Goal: Task Accomplishment & Management: Manage account settings

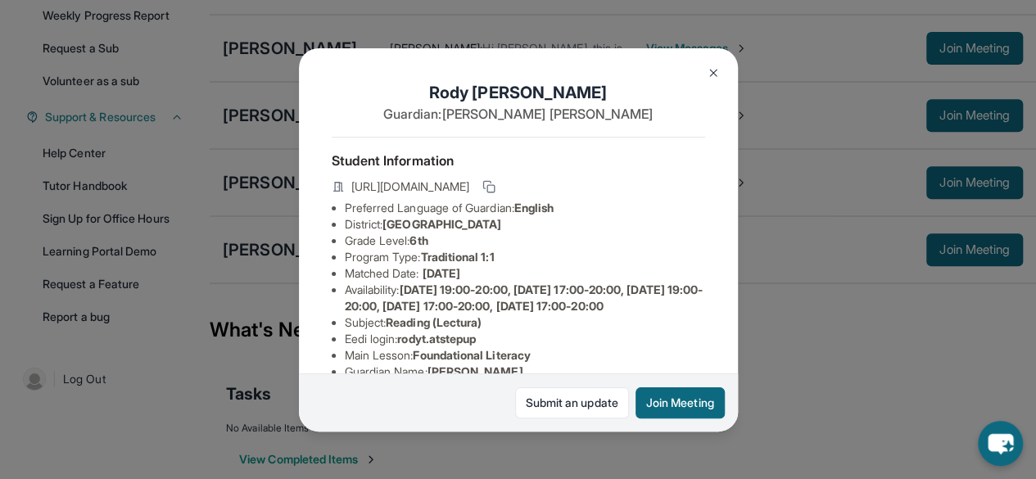
scroll to position [396, 0]
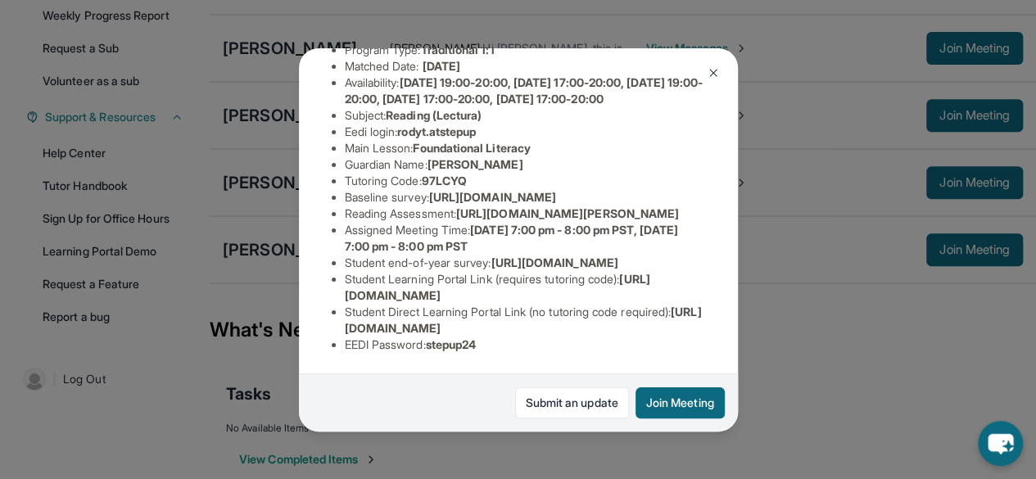
click at [874, 268] on div "[PERSON_NAME] Guardian: [PERSON_NAME] Student Information [URL][DOMAIN_NAME] Pr…" at bounding box center [518, 239] width 1036 height 479
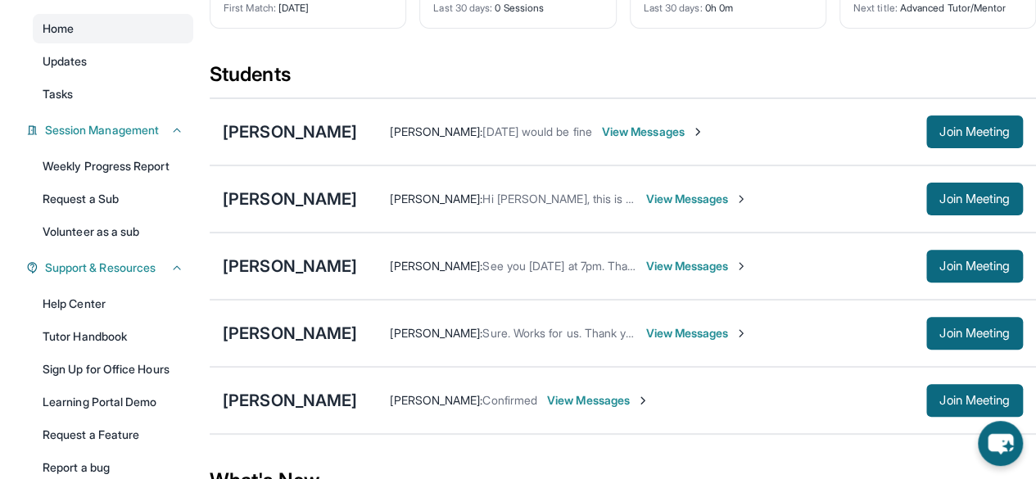
scroll to position [0, 0]
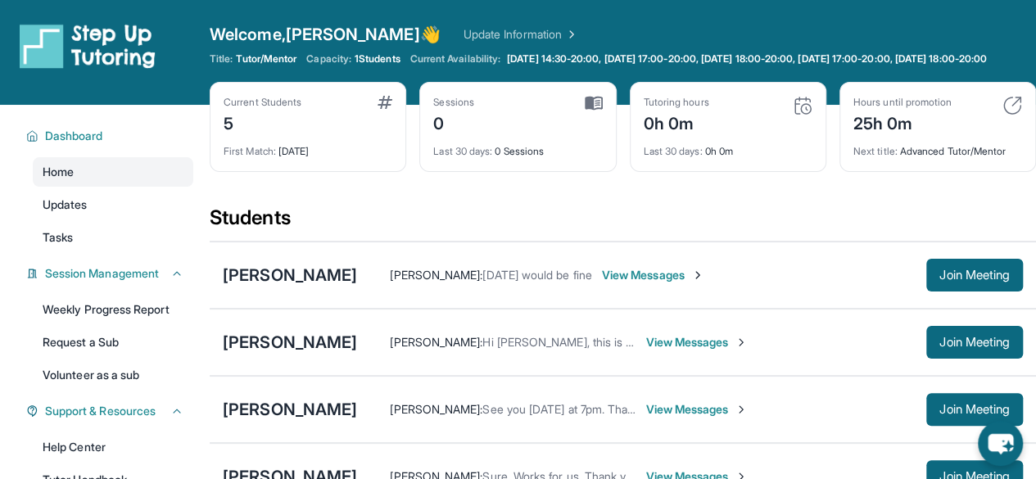
click at [453, 82] on div "Welcome, [PERSON_NAME] 👋 Update Information Title: Tutor/Mentor Capacity: 1 Stu…" at bounding box center [623, 52] width 826 height 59
click at [704, 281] on span "View Messages" at bounding box center [653, 275] width 102 height 16
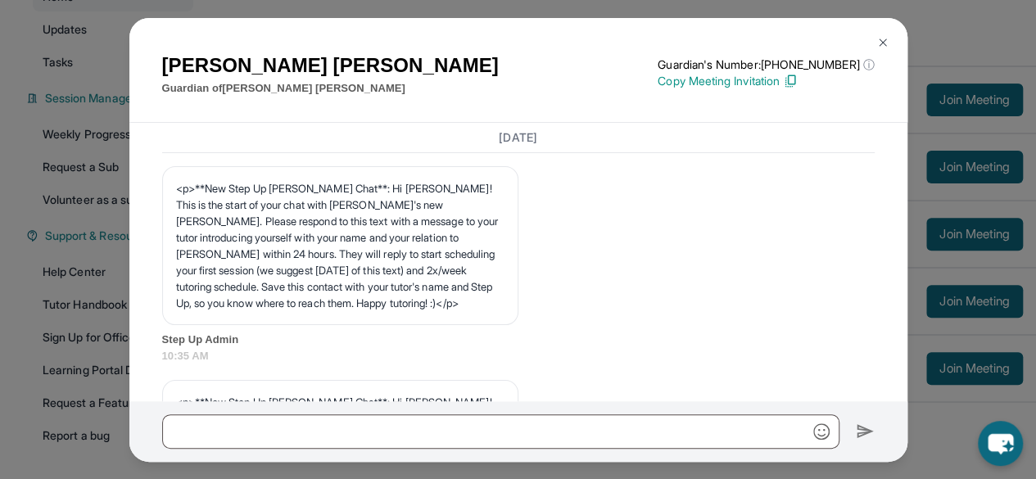
scroll to position [176, 0]
click at [881, 42] on img at bounding box center [882, 42] width 13 height 13
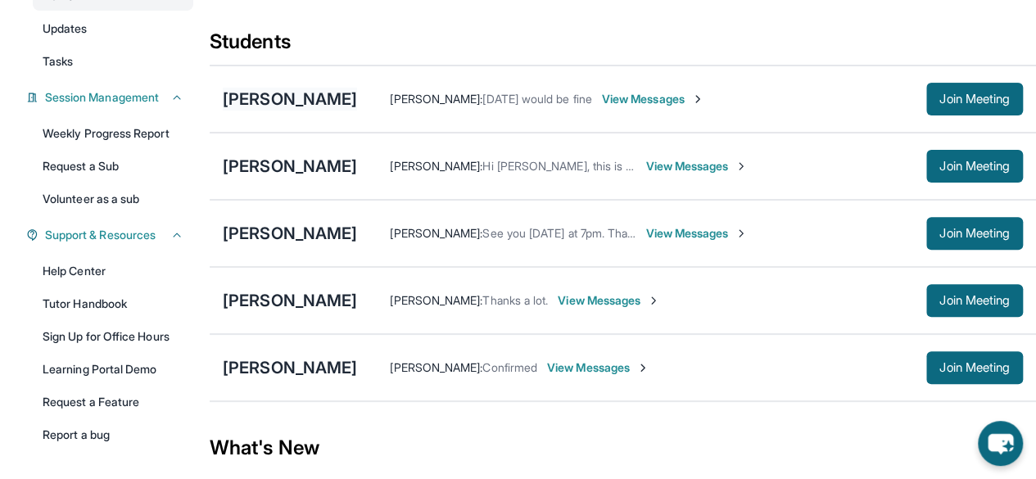
click at [357, 111] on div "[PERSON_NAME]" at bounding box center [290, 99] width 134 height 23
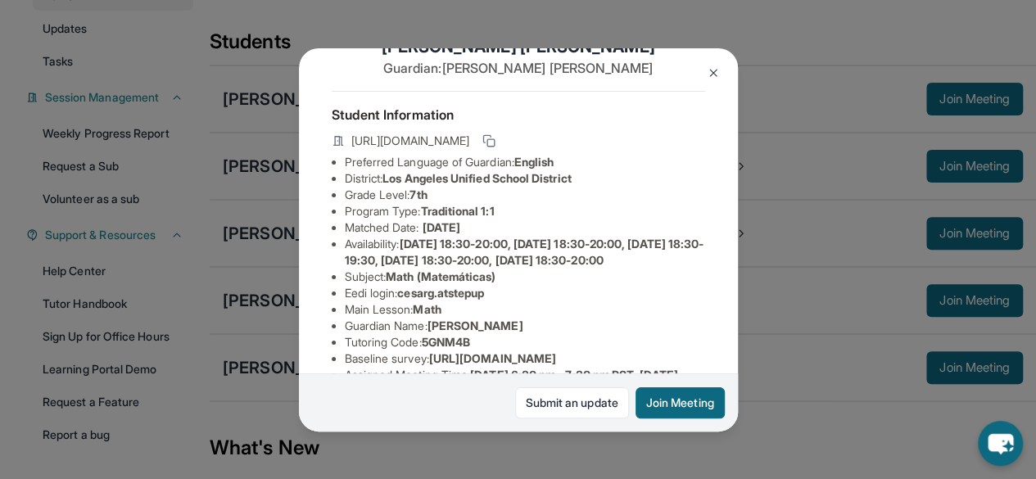
scroll to position [60, 0]
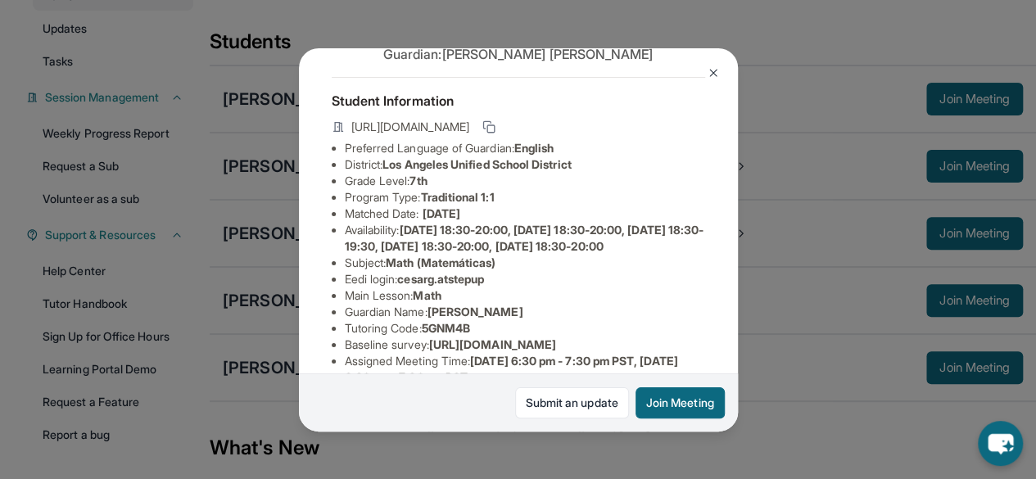
click at [715, 74] on img at bounding box center [713, 72] width 13 height 13
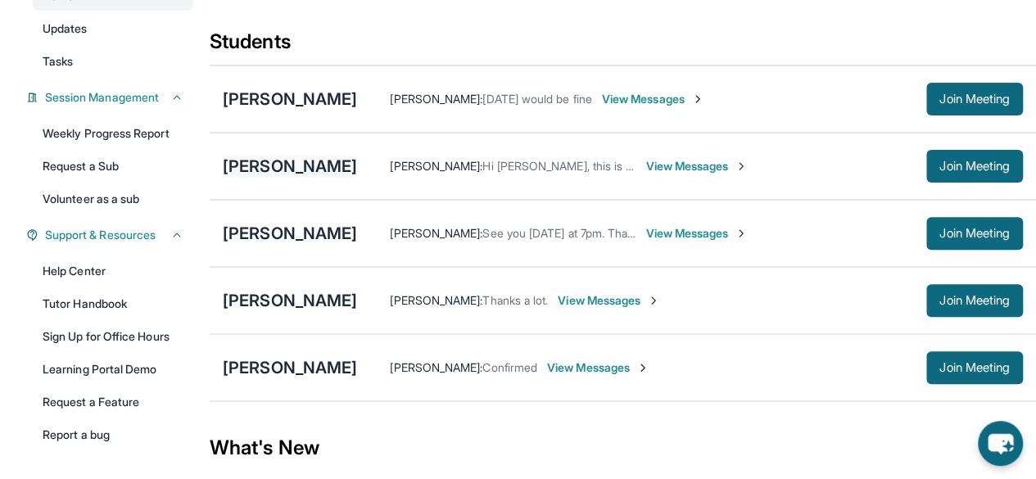
click at [255, 178] on div "[PERSON_NAME]" at bounding box center [290, 166] width 134 height 23
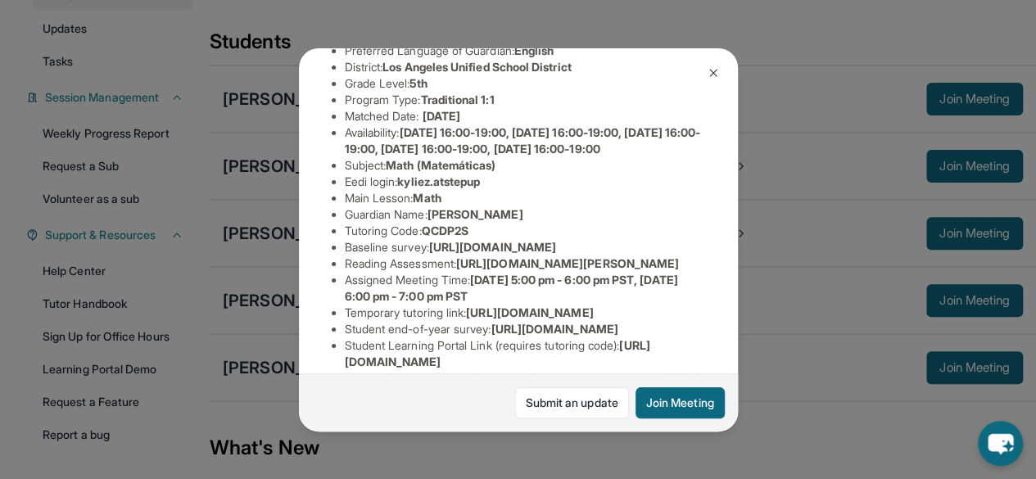
scroll to position [158, 0]
click at [707, 79] on img at bounding box center [713, 72] width 13 height 13
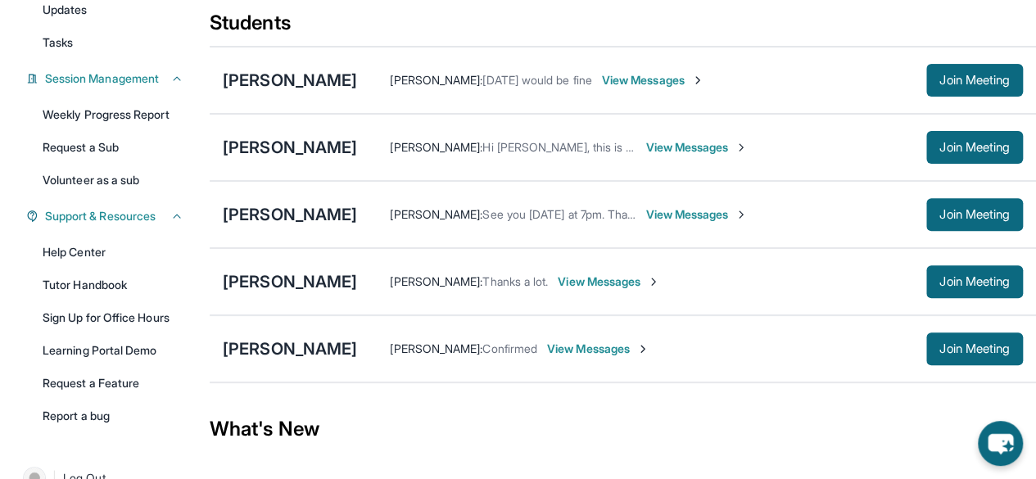
scroll to position [196, 0]
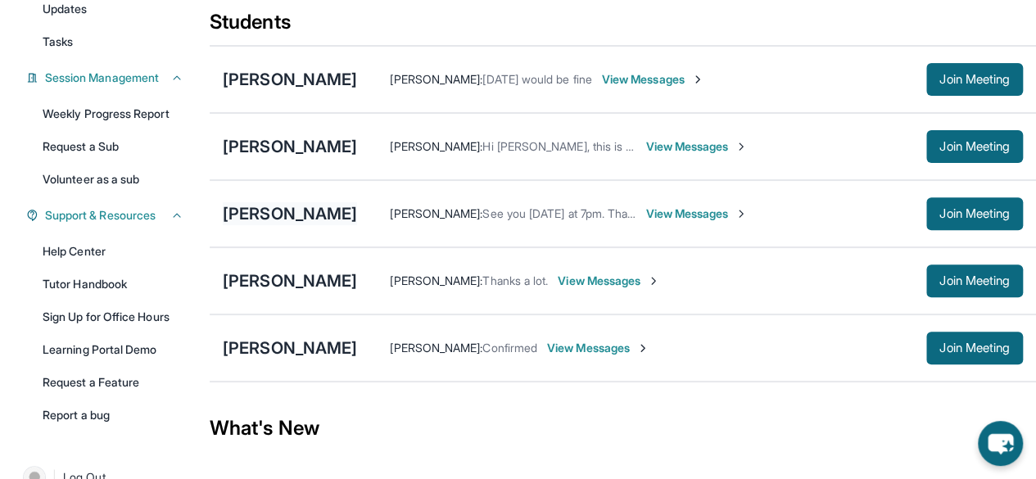
click at [276, 222] on div "[PERSON_NAME]" at bounding box center [290, 213] width 134 height 23
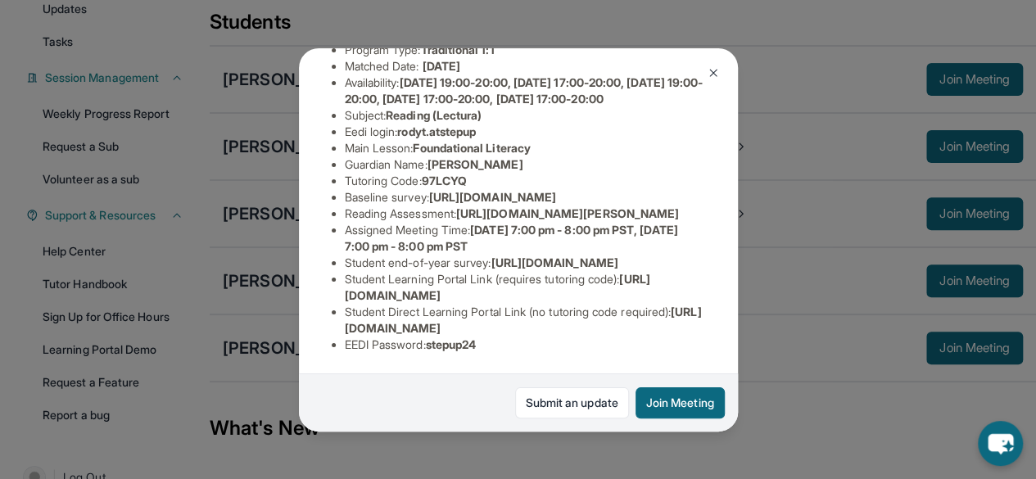
scroll to position [248, 0]
click at [717, 79] on img at bounding box center [713, 72] width 13 height 13
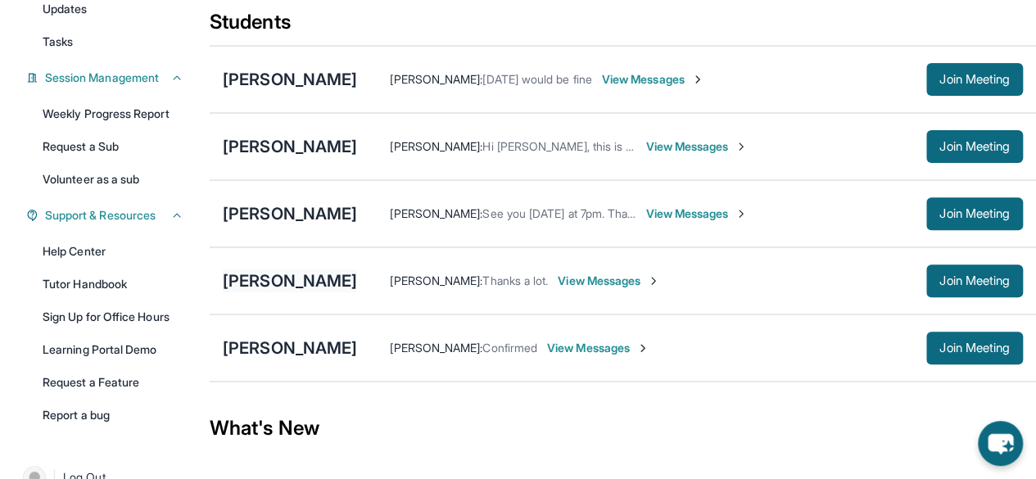
click at [269, 284] on div "[PERSON_NAME]" at bounding box center [290, 280] width 134 height 23
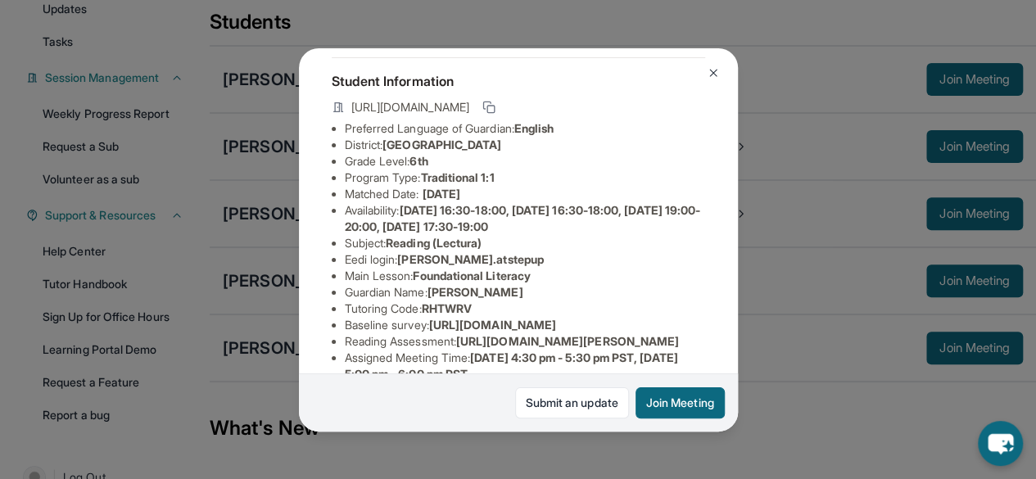
scroll to position [66, 0]
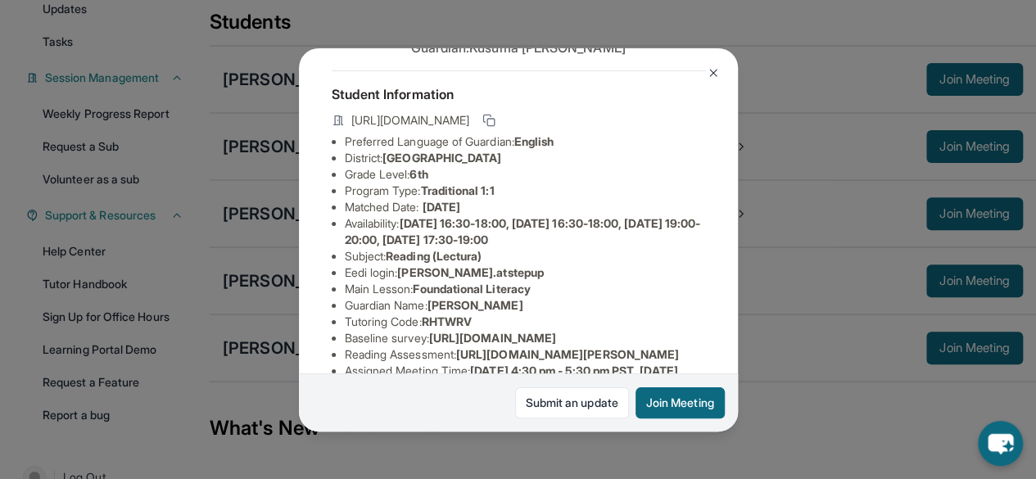
click at [713, 70] on img at bounding box center [713, 72] width 13 height 13
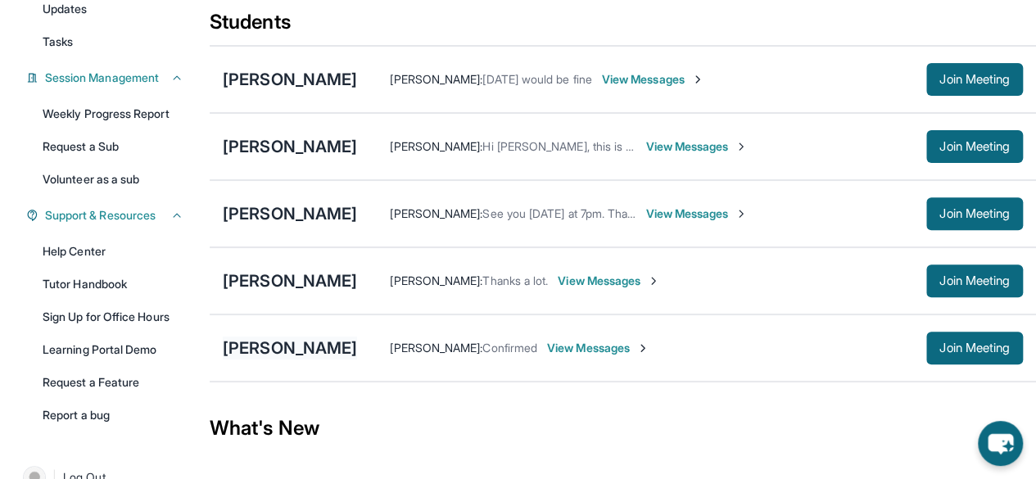
click at [288, 351] on div "[PERSON_NAME]" at bounding box center [290, 348] width 134 height 23
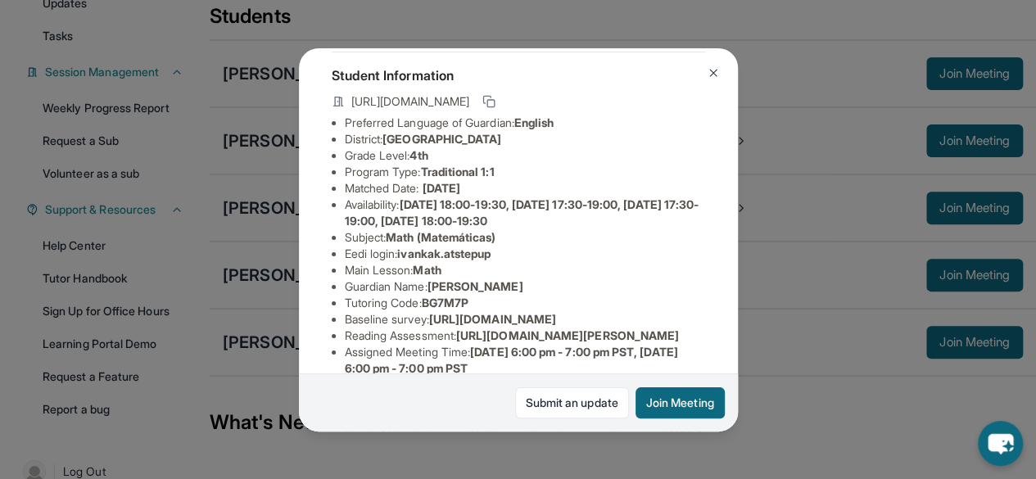
scroll to position [70, 0]
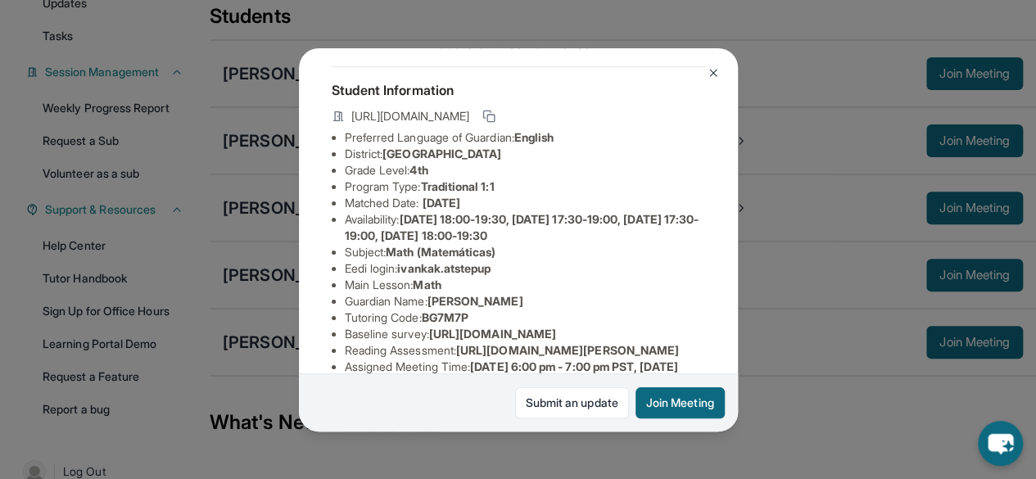
click at [716, 75] on img at bounding box center [713, 72] width 13 height 13
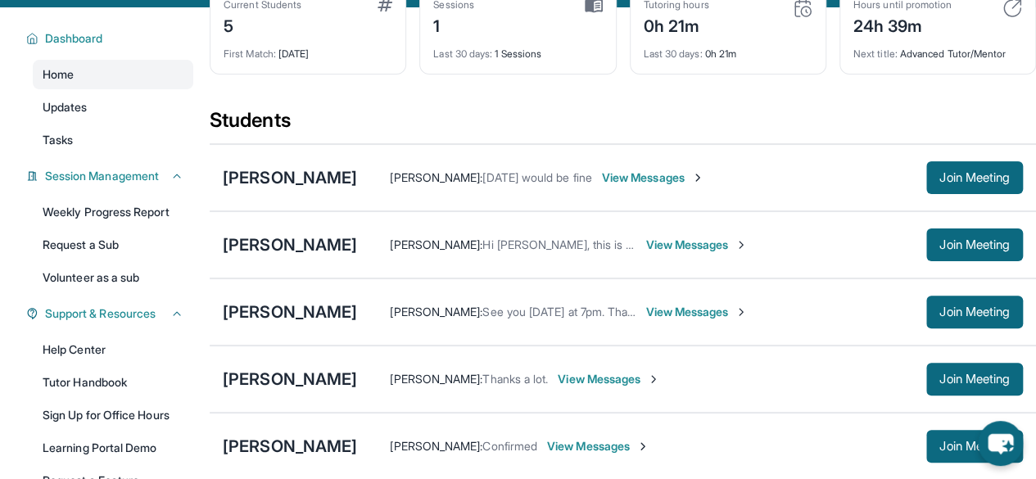
scroll to position [76, 0]
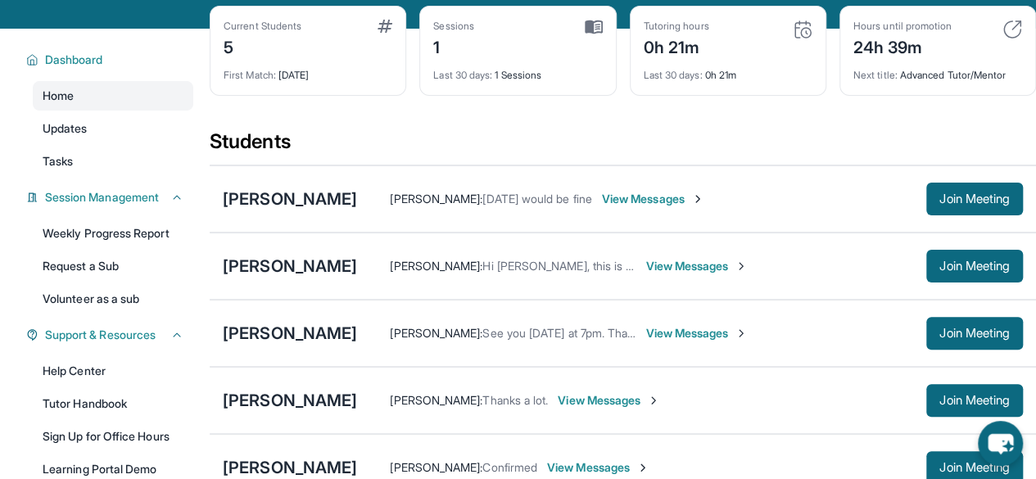
click at [798, 39] on img at bounding box center [803, 30] width 20 height 20
click at [681, 59] on div "0h 21m" at bounding box center [677, 46] width 66 height 26
click at [692, 75] on div "Last 30 days : 0h 21m" at bounding box center [728, 70] width 169 height 23
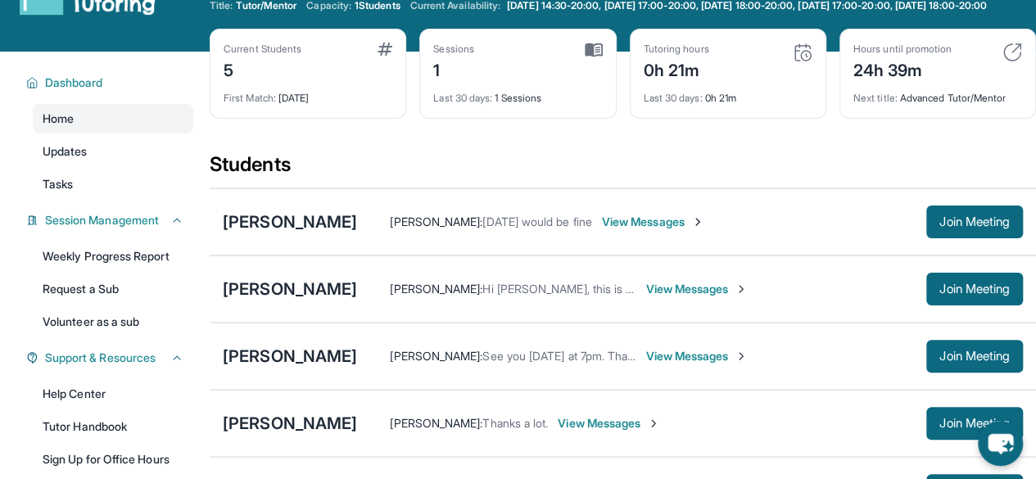
scroll to position [34, 0]
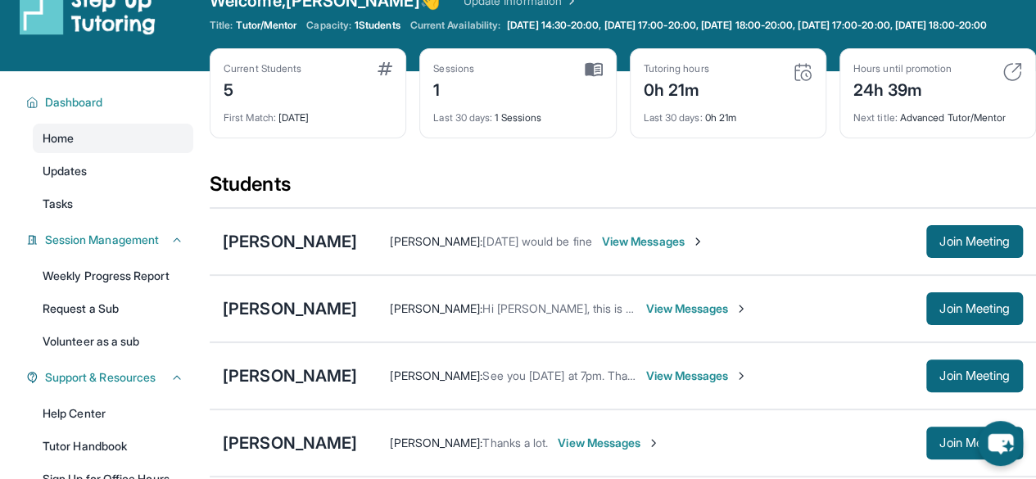
click at [797, 82] on img at bounding box center [803, 72] width 20 height 20
click at [689, 93] on div "0h 21m" at bounding box center [677, 88] width 66 height 26
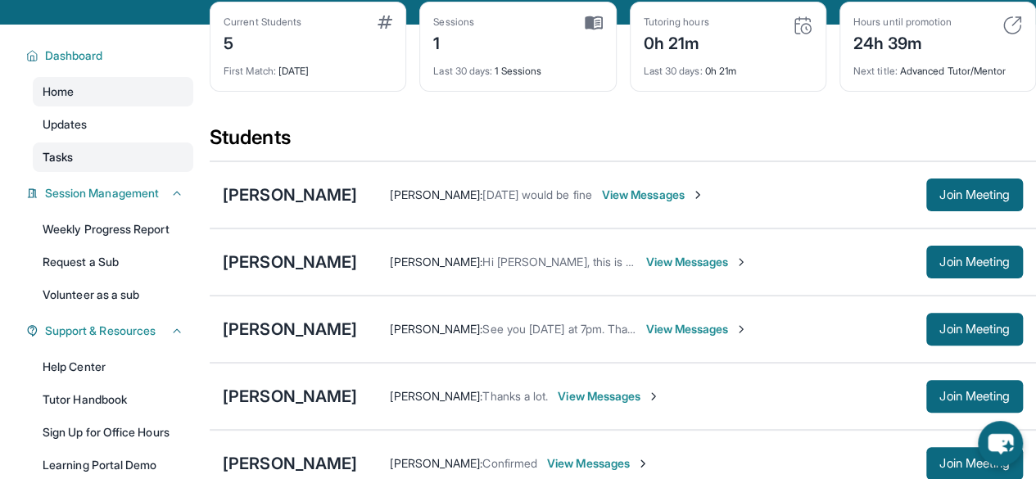
scroll to position [79, 0]
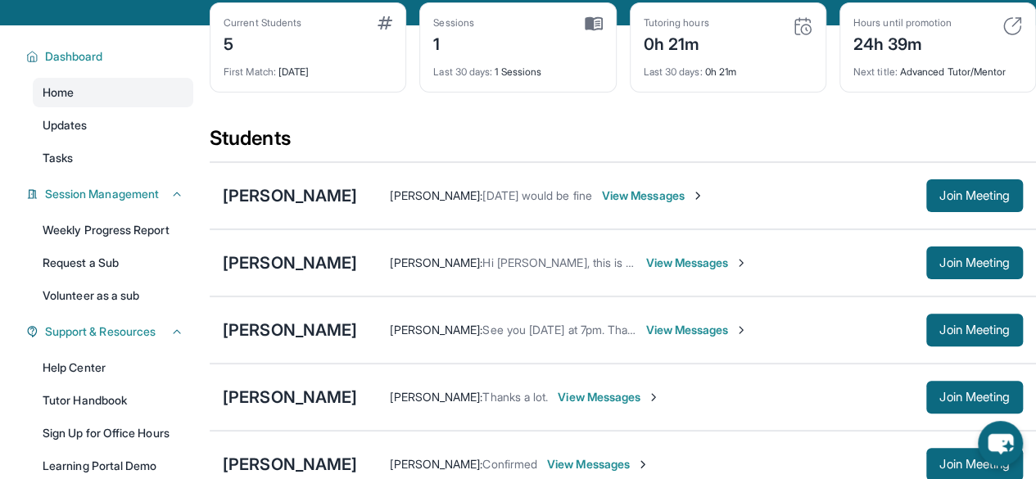
click at [442, 56] on div "1" at bounding box center [453, 42] width 41 height 26
click at [597, 31] on img at bounding box center [594, 23] width 18 height 15
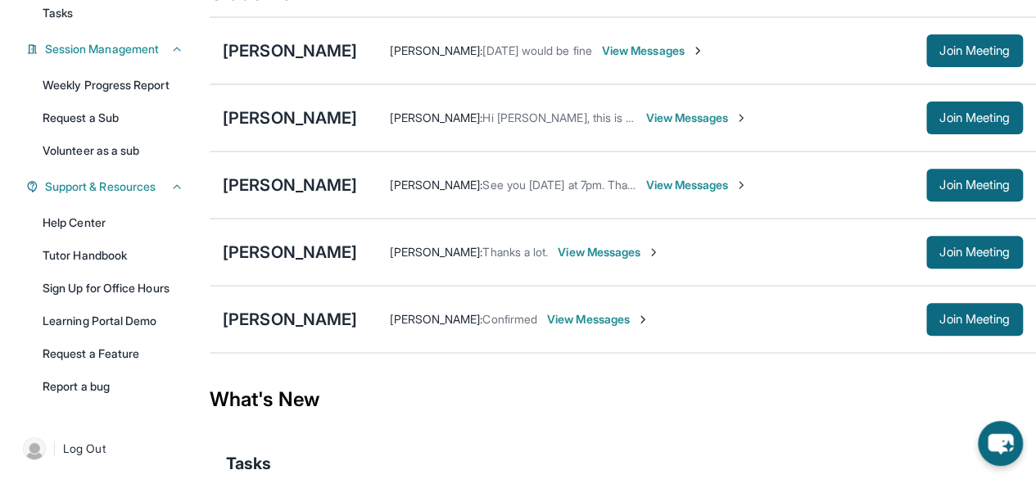
scroll to position [331, 0]
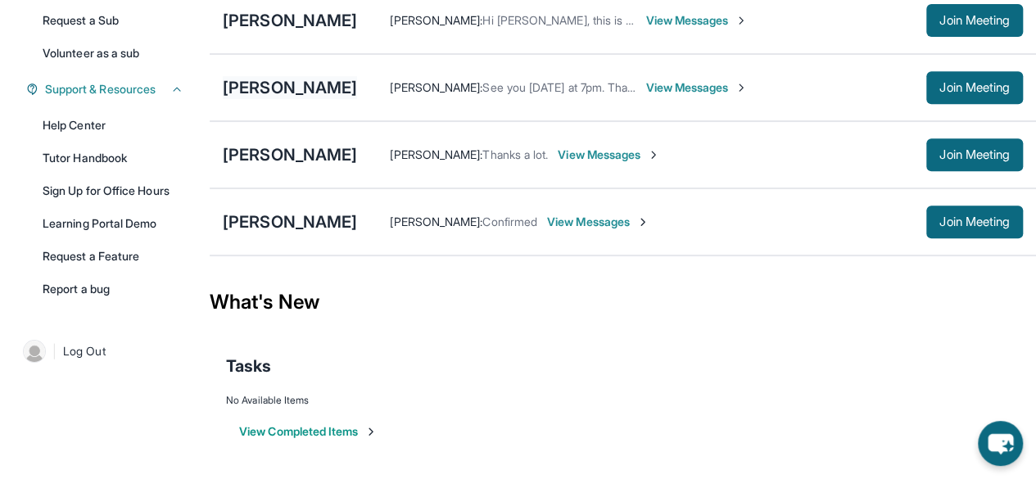
click at [267, 84] on div "[PERSON_NAME]" at bounding box center [290, 87] width 134 height 23
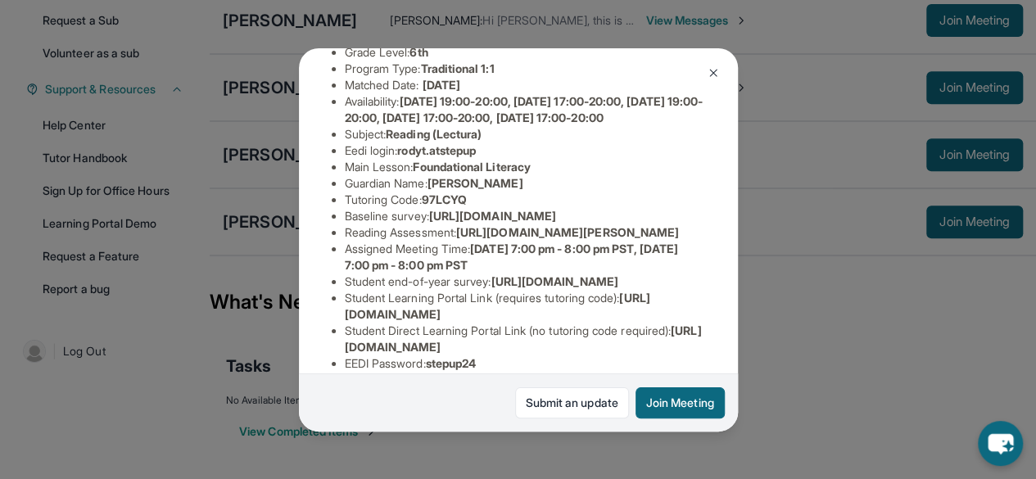
scroll to position [396, 0]
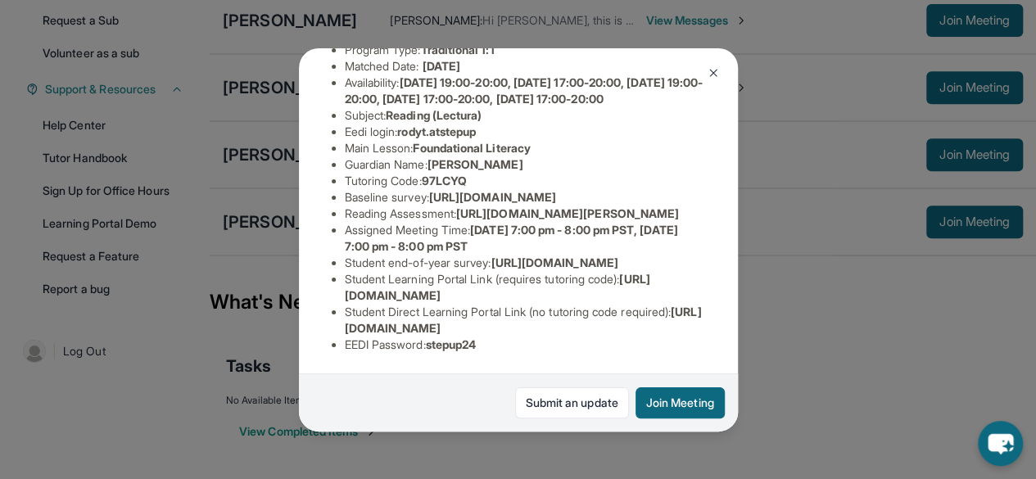
click at [711, 65] on button at bounding box center [713, 72] width 33 height 33
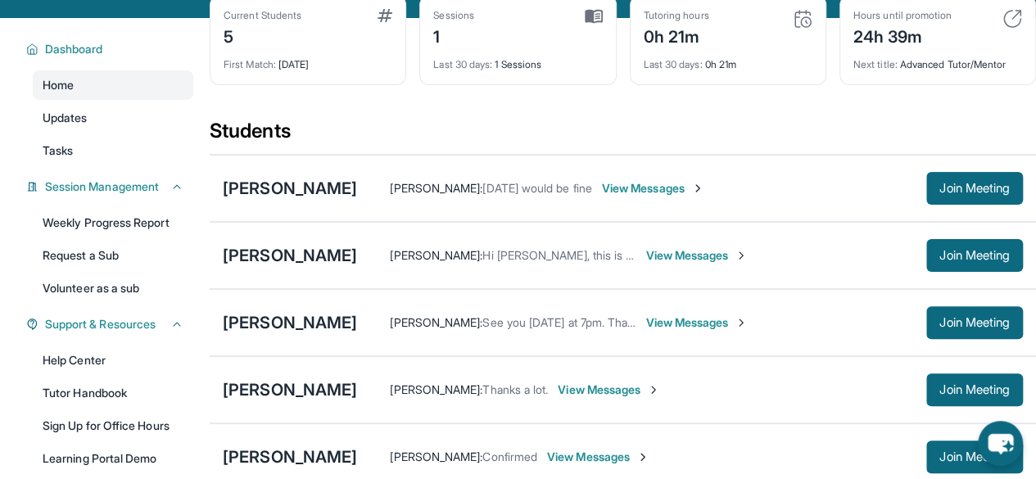
scroll to position [85, 0]
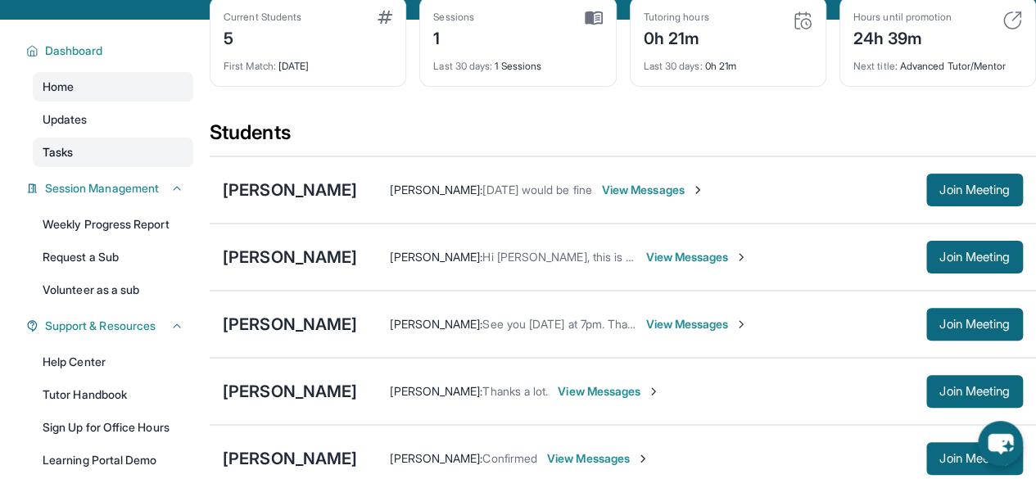
click at [79, 160] on link "Tasks" at bounding box center [113, 152] width 160 height 29
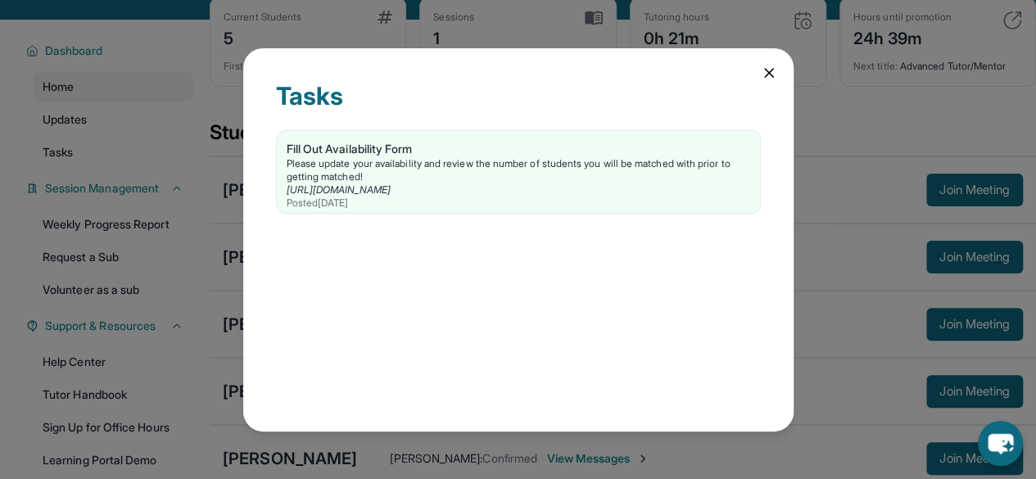
click at [758, 77] on div "Tasks Fill Out Availability Form Please update your availability and review the…" at bounding box center [518, 239] width 550 height 383
click at [765, 80] on icon at bounding box center [769, 73] width 16 height 16
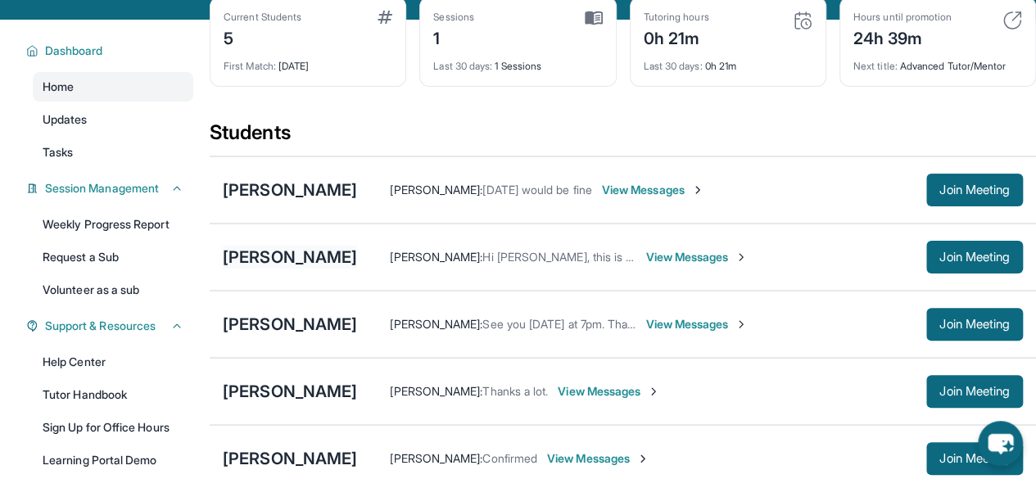
scroll to position [331, 0]
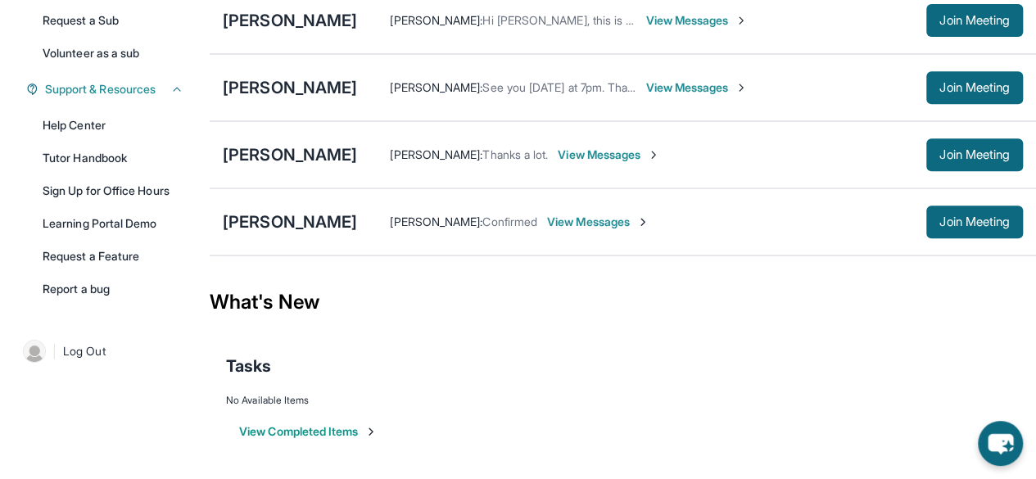
click at [321, 427] on button "View Completed Items" at bounding box center [308, 431] width 138 height 16
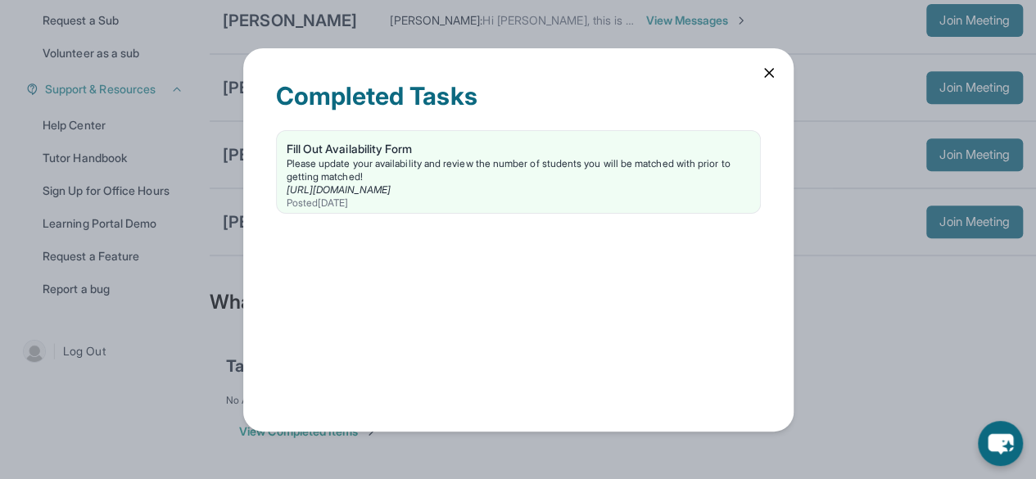
click at [764, 70] on icon at bounding box center [769, 73] width 16 height 16
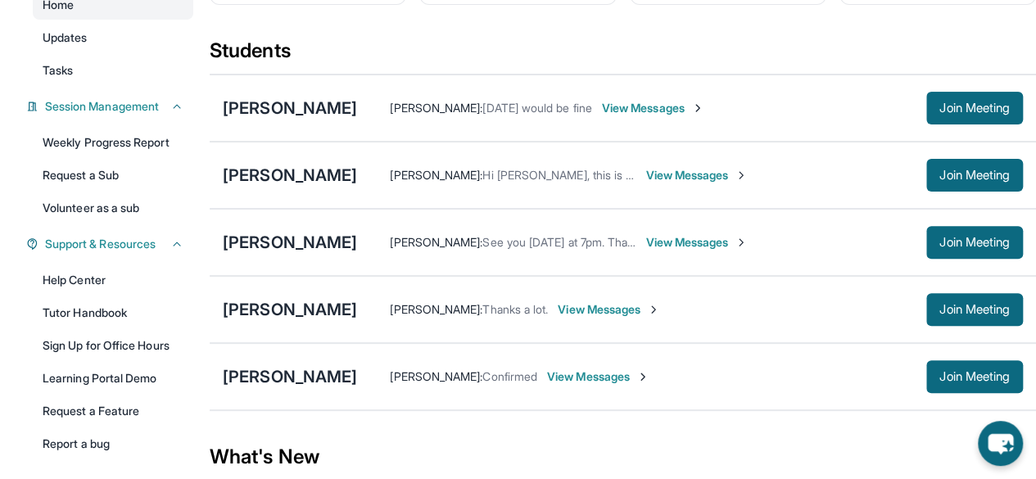
scroll to position [170, 0]
